Goal: Register for event/course

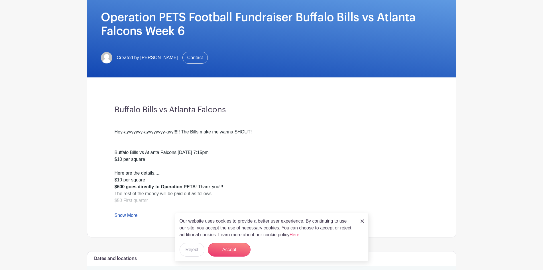
scroll to position [114, 0]
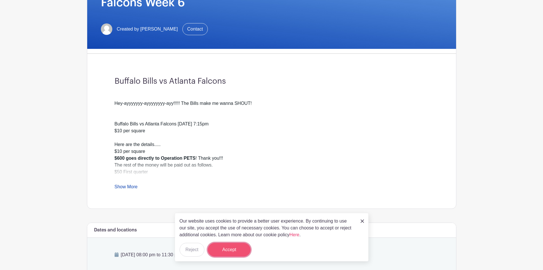
click at [229, 247] on button "Accept" at bounding box center [229, 249] width 43 height 14
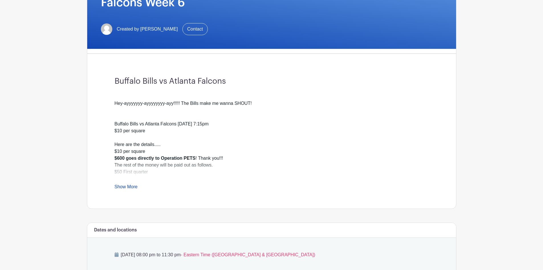
click at [131, 185] on link "Show More" at bounding box center [126, 187] width 23 height 7
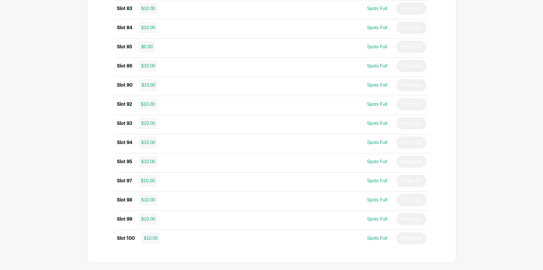
scroll to position [1159, 0]
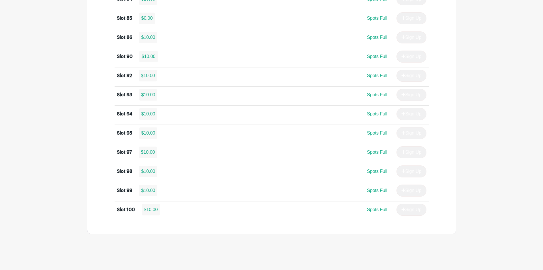
click at [132, 172] on div "Slot 98" at bounding box center [124, 171] width 15 height 7
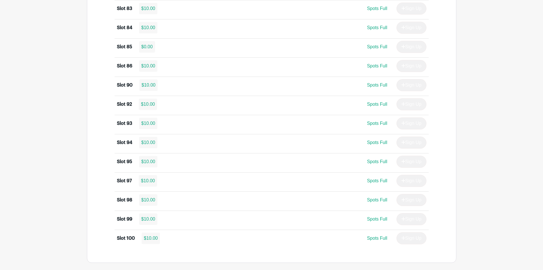
click at [150, 86] on div "$10.00" at bounding box center [148, 84] width 19 height 11
click at [147, 65] on div "$10.00" at bounding box center [148, 65] width 19 height 11
drag, startPoint x: 147, startPoint y: 65, endPoint x: 288, endPoint y: 72, distance: 141.3
click at [149, 65] on div "$10.00" at bounding box center [148, 65] width 19 height 11
click at [381, 66] on span "Spots Full" at bounding box center [377, 65] width 20 height 5
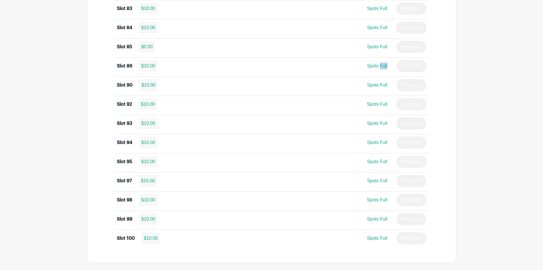
click at [381, 66] on span "Spots Full" at bounding box center [377, 65] width 20 height 5
drag, startPoint x: 381, startPoint y: 66, endPoint x: 378, endPoint y: 67, distance: 2.9
click at [381, 66] on span "Spots Full" at bounding box center [377, 65] width 20 height 5
click at [122, 66] on div "Slot 86" at bounding box center [124, 65] width 15 height 7
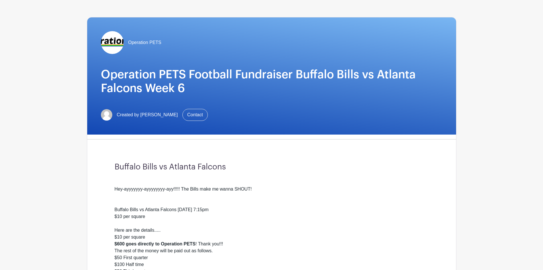
scroll to position [0, 0]
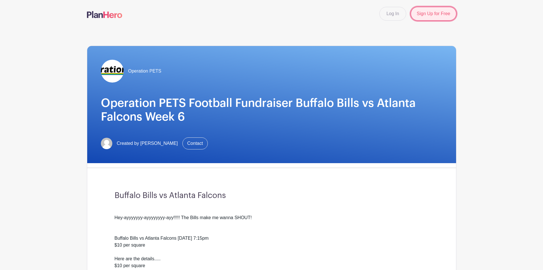
click at [442, 15] on link "Sign Up for Free" at bounding box center [433, 14] width 45 height 14
click at [437, 14] on link "Sign Up for Free" at bounding box center [433, 14] width 45 height 14
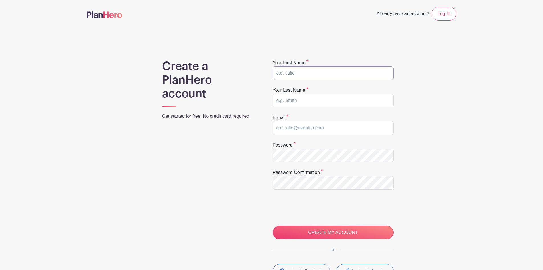
click at [306, 73] on input "text" at bounding box center [333, 73] width 121 height 14
type input "SHELLY"
type input "POPOVICE"
type input "shellyp@cubaspecialty.com"
click at [238, 161] on div "Create a PlanHero account Get started for free. No credit card required. Your f…" at bounding box center [272, 180] width 370 height 243
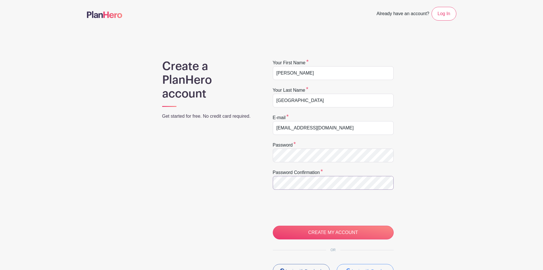
click at [239, 180] on div "Create a PlanHero account Get started for free. No credit card required. Your f…" at bounding box center [272, 180] width 370 height 243
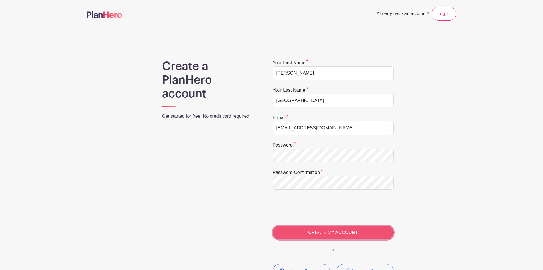
click at [307, 230] on input "CREATE MY ACCOUNT" at bounding box center [333, 232] width 121 height 14
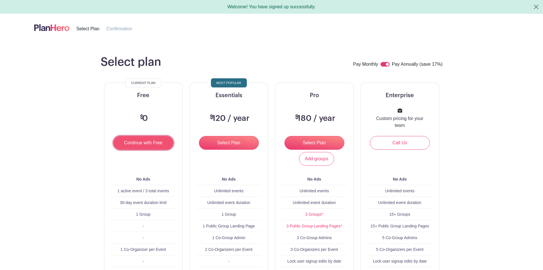
click at [146, 145] on input "Continue with Free" at bounding box center [144, 143] width 60 height 14
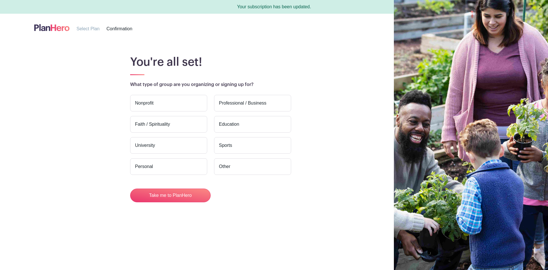
click at [180, 102] on label "Nonprofit" at bounding box center [168, 103] width 77 height 17
click at [0, 0] on input "Nonprofit" at bounding box center [0, 0] width 0 height 0
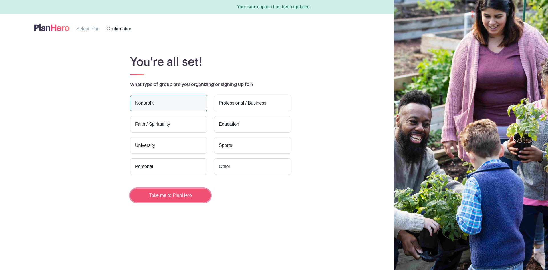
click at [164, 195] on button "Take me to PlanHero" at bounding box center [170, 195] width 80 height 14
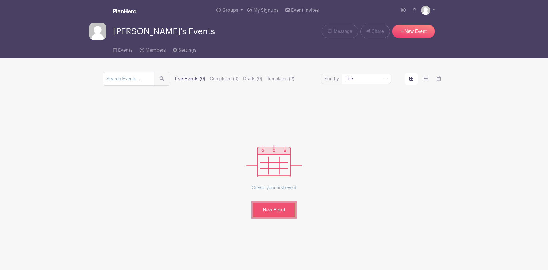
click at [269, 213] on link "New Event" at bounding box center [273, 209] width 43 height 15
click at [127, 49] on span "Events" at bounding box center [125, 50] width 15 height 5
click at [138, 78] on input "search" at bounding box center [128, 79] width 51 height 14
click at [150, 48] on span "Members" at bounding box center [155, 50] width 20 height 5
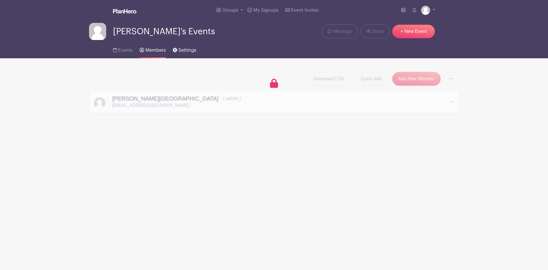
click at [181, 52] on span "Settings" at bounding box center [187, 50] width 18 height 5
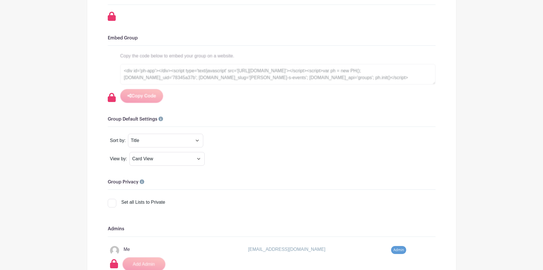
scroll to position [314, 0]
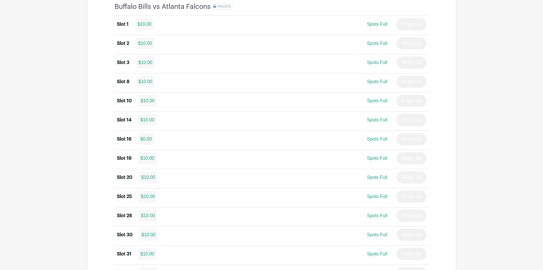
scroll to position [380, 0]
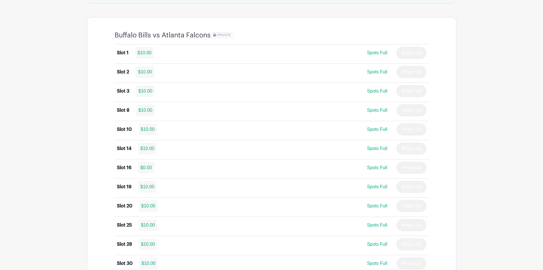
click at [148, 169] on div "$0.00" at bounding box center [146, 167] width 16 height 11
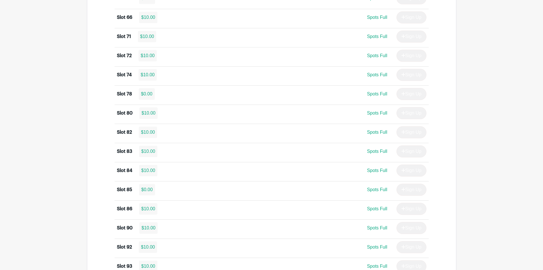
scroll to position [808, 0]
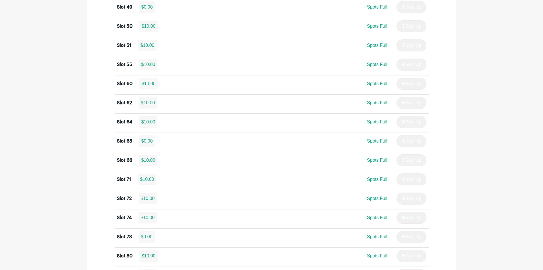
drag, startPoint x: 148, startPoint y: 138, endPoint x: 267, endPoint y: 142, distance: 118.4
click at [150, 138] on div "$0.00" at bounding box center [147, 140] width 16 height 11
click at [370, 139] on span "Spots Full" at bounding box center [377, 140] width 20 height 5
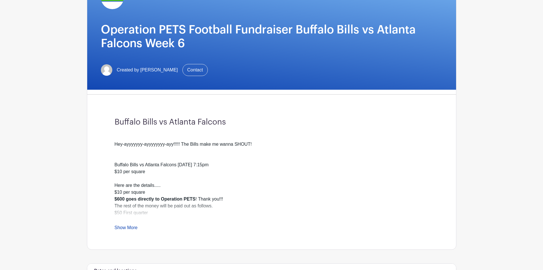
scroll to position [0, 0]
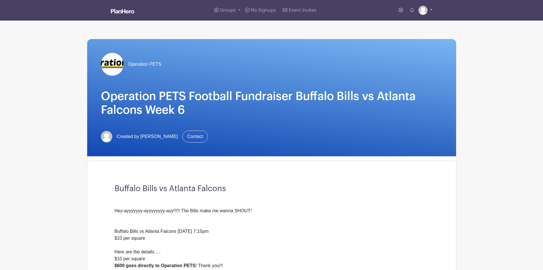
click at [426, 10] on img at bounding box center [423, 10] width 9 height 9
click at [410, 21] on link "My account" at bounding box center [409, 23] width 45 height 9
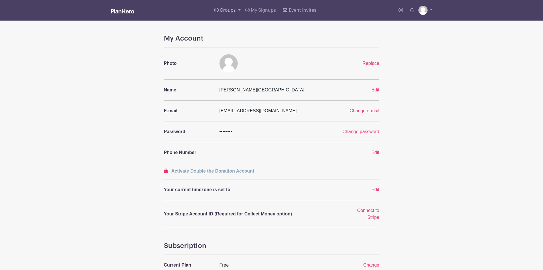
click at [233, 9] on span "Groups" at bounding box center [228, 10] width 16 height 5
click at [227, 31] on span "All Groups" at bounding box center [237, 29] width 22 height 7
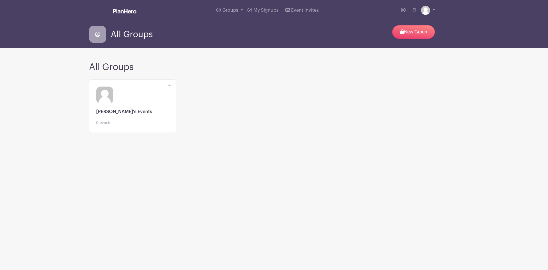
click at [169, 85] on icon at bounding box center [169, 85] width 4 height 5
click at [410, 33] on p "New Group" at bounding box center [413, 32] width 43 height 14
click at [296, 10] on span "Event Invites" at bounding box center [305, 10] width 28 height 5
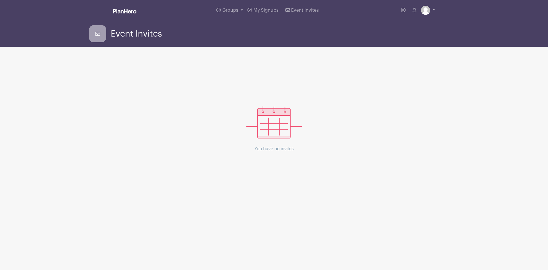
click at [285, 123] on img at bounding box center [274, 122] width 56 height 32
click at [226, 10] on span "Groups" at bounding box center [230, 10] width 16 height 5
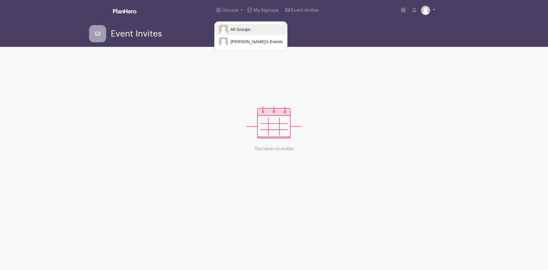
click at [235, 26] on span "All Groups" at bounding box center [239, 29] width 22 height 7
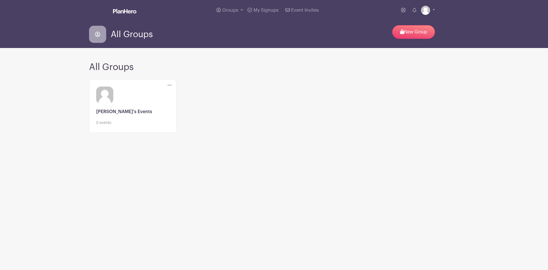
click at [108, 125] on link at bounding box center [132, 125] width 73 height 0
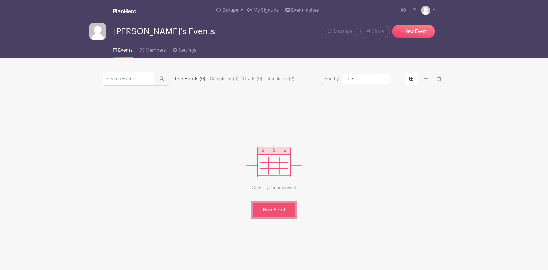
click at [267, 209] on link "New Event" at bounding box center [273, 209] width 43 height 15
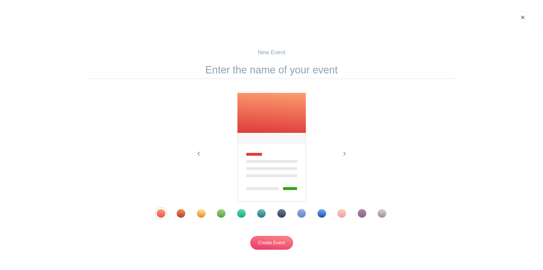
click at [256, 119] on img at bounding box center [272, 147] width 70 height 110
click at [345, 151] on icon "button" at bounding box center [344, 153] width 3 height 5
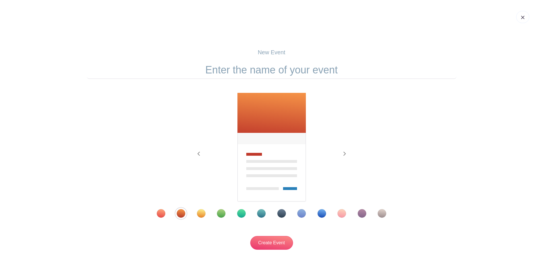
click at [200, 214] on div "Template 3" at bounding box center [201, 213] width 9 height 9
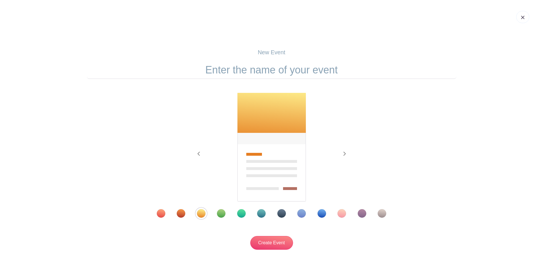
click at [224, 214] on div "Template 4" at bounding box center [221, 213] width 9 height 9
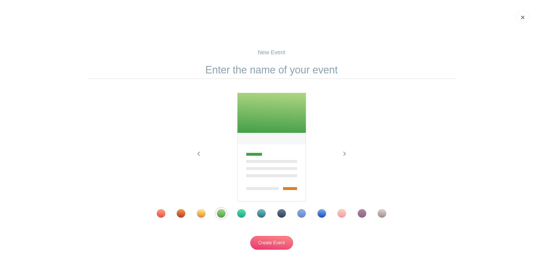
drag, startPoint x: 248, startPoint y: 211, endPoint x: 264, endPoint y: 193, distance: 24.4
click at [248, 211] on div at bounding box center [271, 213] width 259 height 9
click at [524, 19] on link at bounding box center [523, 17] width 13 height 12
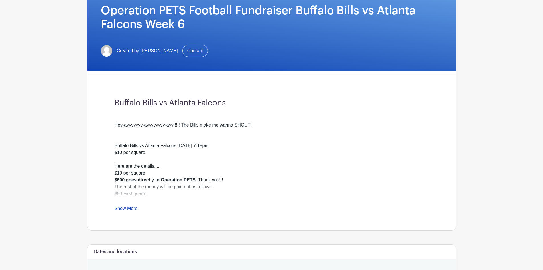
scroll to position [114, 0]
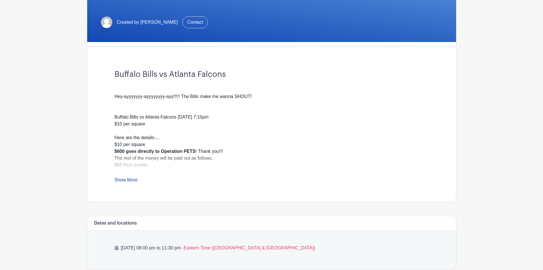
click at [130, 179] on link "Show More" at bounding box center [126, 180] width 23 height 7
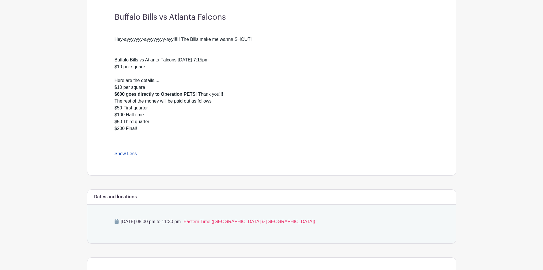
scroll to position [228, 0]
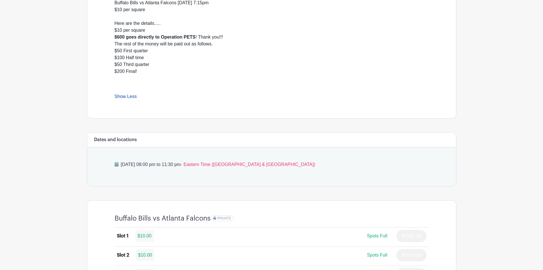
click at [117, 164] on icon at bounding box center [117, 164] width 4 height 5
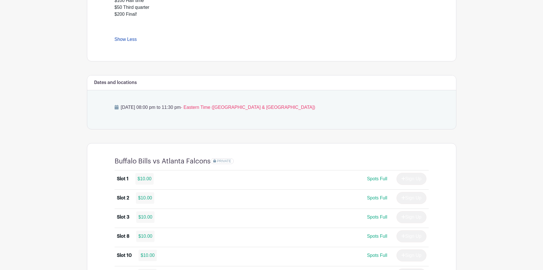
scroll to position [314, 0]
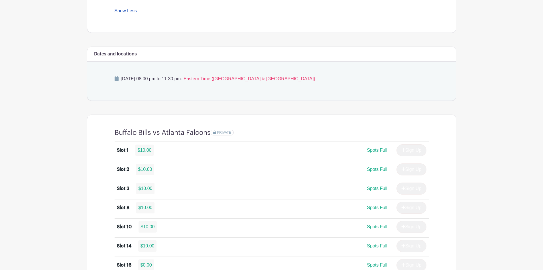
click at [225, 133] on span "PRIVATE" at bounding box center [224, 132] width 14 height 4
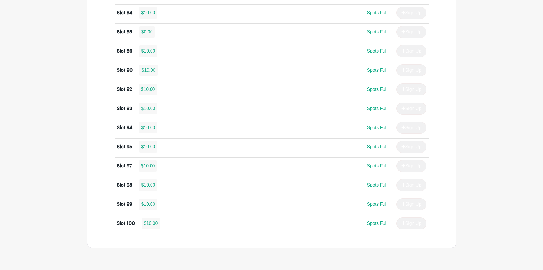
scroll to position [1153, 0]
